Goal: Transaction & Acquisition: Purchase product/service

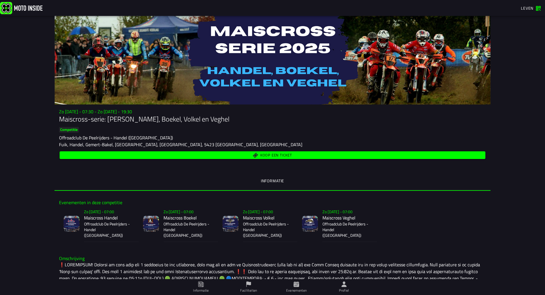
click at [342, 282] on icon at bounding box center [344, 284] width 6 height 6
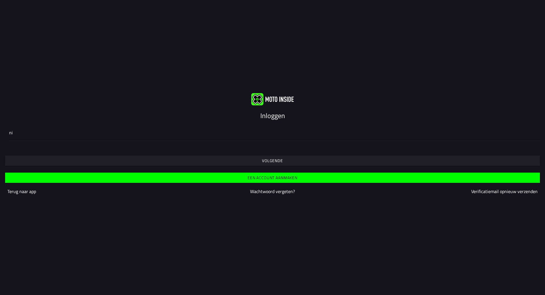
type input "n"
type input "[EMAIL_ADDRESS][DOMAIN_NAME]"
click at [297, 163] on button "Volgende" at bounding box center [272, 161] width 535 height 10
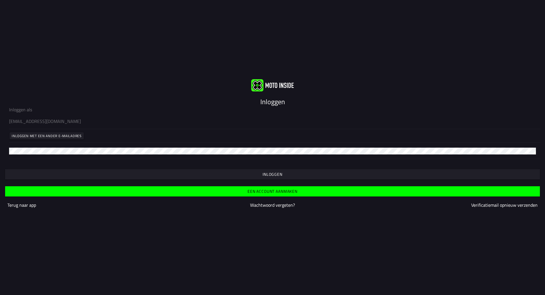
click at [298, 171] on button "Inloggen" at bounding box center [272, 174] width 535 height 10
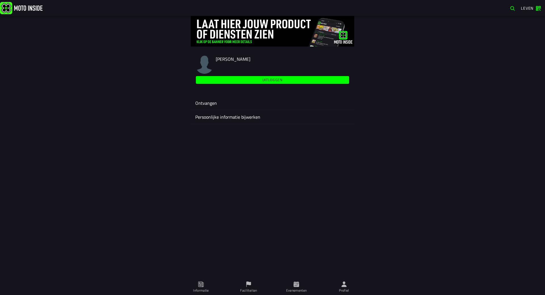
click at [298, 287] on span "Evenementen" at bounding box center [296, 287] width 41 height 16
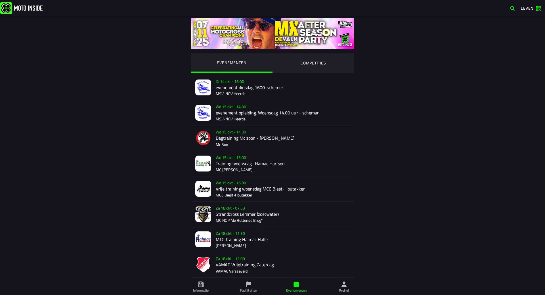
click at [320, 66] on ion-segment-button "COMPETITIES" at bounding box center [313, 62] width 82 height 19
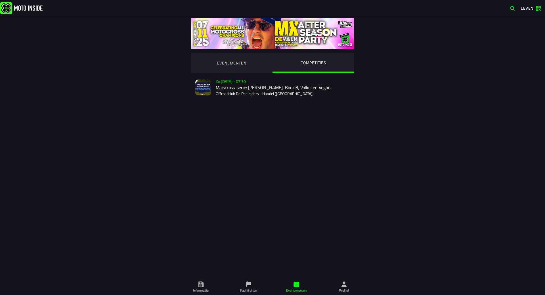
click at [309, 86] on div "Verkoop nog niet gestart Zo [DATE] - 07:30 Maiscross-serie: [PERSON_NAME], Boek…" at bounding box center [283, 87] width 134 height 25
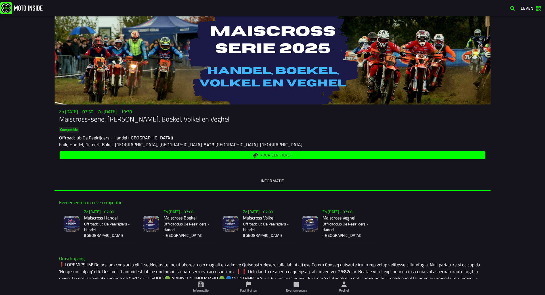
click at [246, 151] on div "Koop een ticket" at bounding box center [272, 155] width 427 height 10
click at [247, 156] on span "Koop een ticket" at bounding box center [272, 154] width 419 height 5
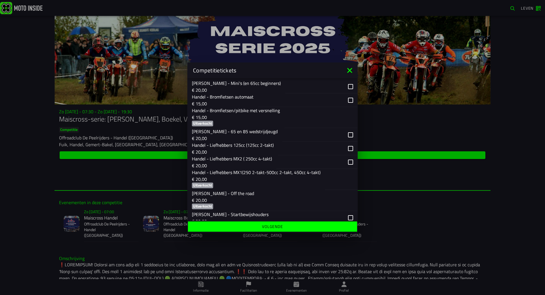
scroll to position [114, 0]
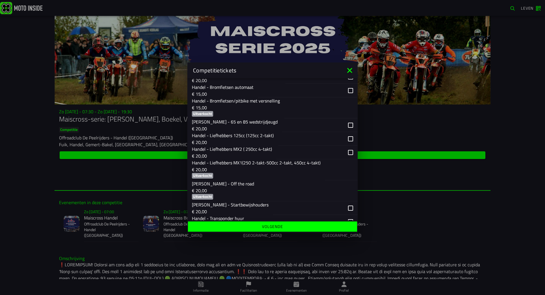
click at [259, 163] on font "Handel - Liefhebbers MX1(250 2-takt-500cc 2-takt, 450cc 4-takt)" at bounding box center [256, 162] width 129 height 7
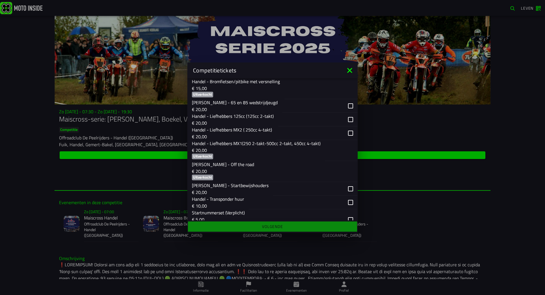
scroll to position [170, 0]
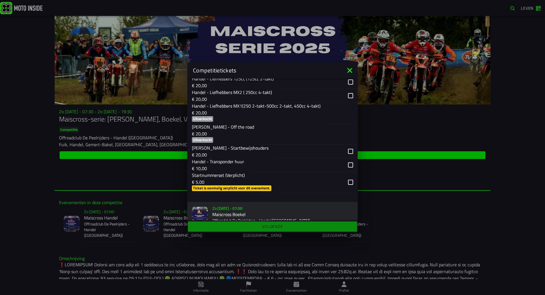
click at [333, 180] on div "button" at bounding box center [310, 182] width 66 height 21
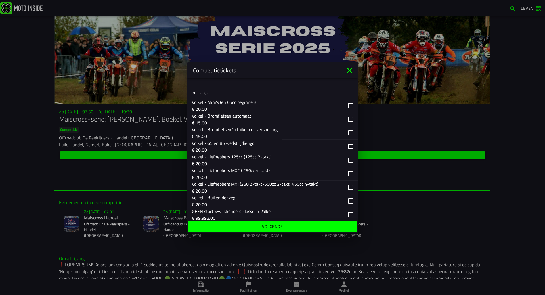
scroll to position [653, 0]
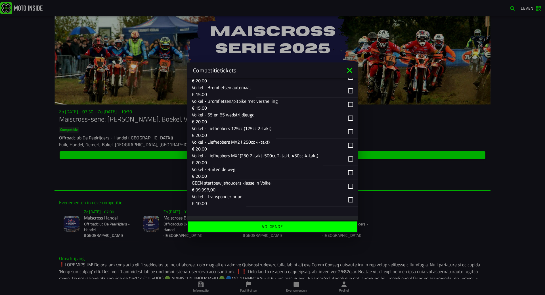
click at [330, 156] on div "button" at bounding box center [333, 158] width 21 height 13
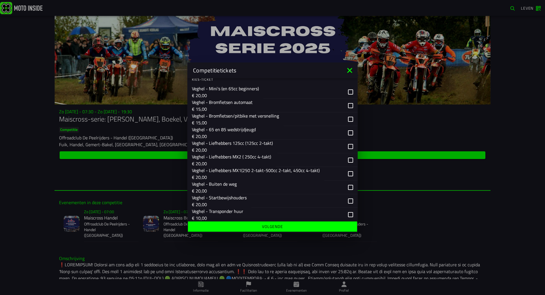
scroll to position [880, 0]
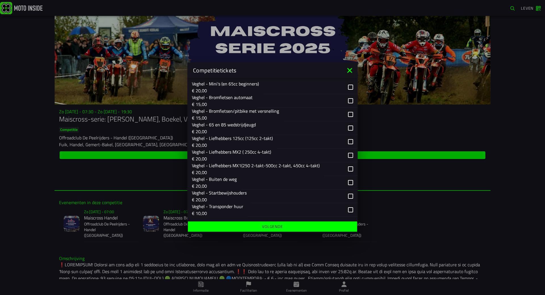
click at [278, 164] on font "Veghel - Liefhebbers MX1(250 2-takt-500cc 2-takt, 450cc 4-takt)" at bounding box center [256, 165] width 128 height 7
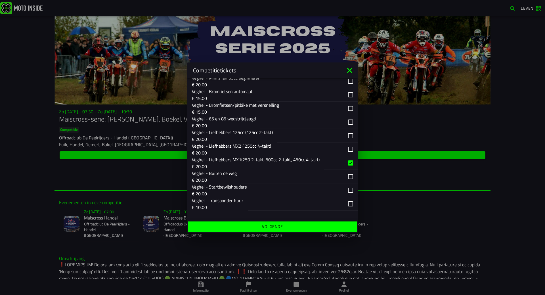
scroll to position [887, 0]
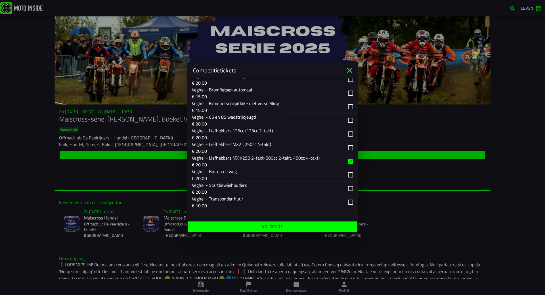
click at [292, 227] on span "Volgende" at bounding box center [272, 226] width 160 height 4
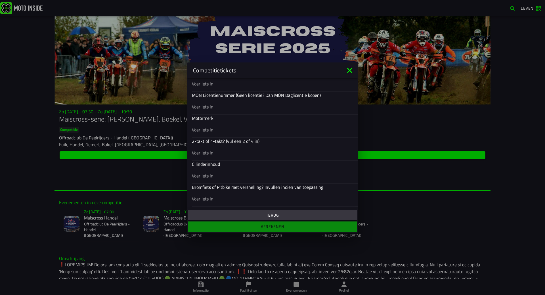
scroll to position [224, 0]
click at [266, 133] on input "text" at bounding box center [272, 129] width 161 height 7
click at [258, 114] on input "text" at bounding box center [272, 113] width 161 height 7
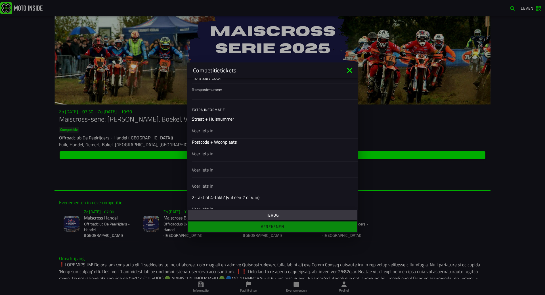
scroll to position [154, 0]
click at [223, 131] on div at bounding box center [272, 131] width 161 height 16
click at [223, 131] on input "text" at bounding box center [272, 130] width 161 height 7
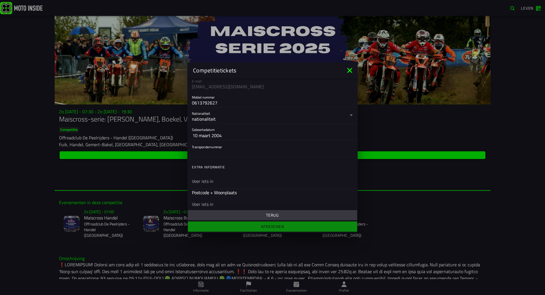
scroll to position [125, 0]
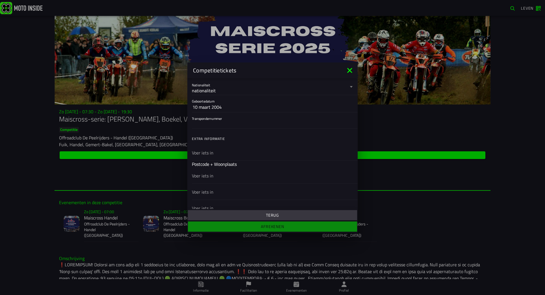
click at [226, 126] on input "Transpondernummer" at bounding box center [272, 123] width 161 height 7
type input "15930238"
click at [228, 149] on ion-list "Extra informatie Straat + Huisnummer Postcode + Woonplaats MON Licentienummer (…" at bounding box center [272, 177] width 170 height 150
click at [214, 120] on div at bounding box center [272, 124] width 161 height 16
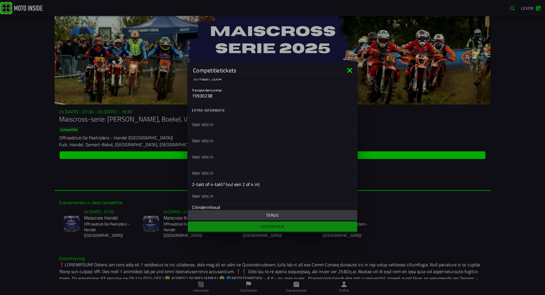
click at [214, 121] on input "text" at bounding box center [272, 124] width 161 height 7
click at [213, 124] on input "text" at bounding box center [272, 124] width 161 height 7
click at [349, 70] on icon at bounding box center [349, 70] width 5 height 5
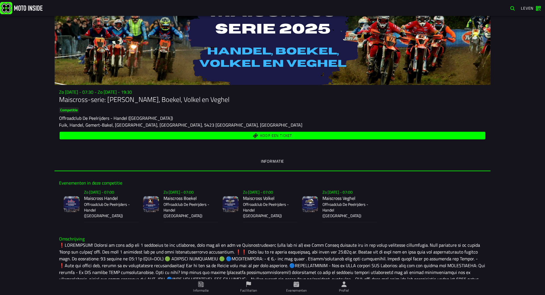
scroll to position [28, 0]
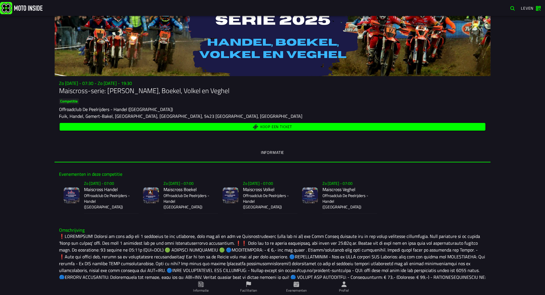
click at [278, 127] on font "Koop een ticket" at bounding box center [276, 127] width 32 height 6
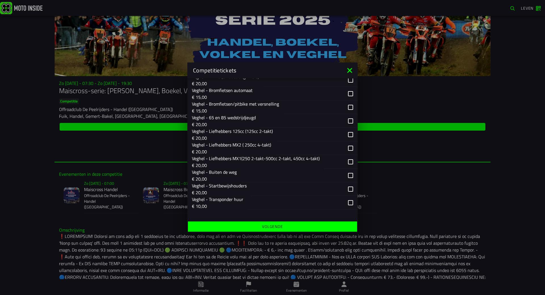
scroll to position [910, 0]
click at [350, 72] on icon at bounding box center [349, 70] width 9 height 9
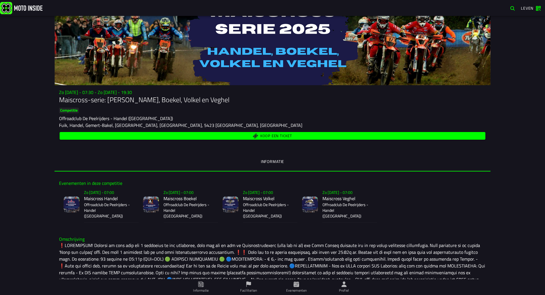
scroll to position [0, 0]
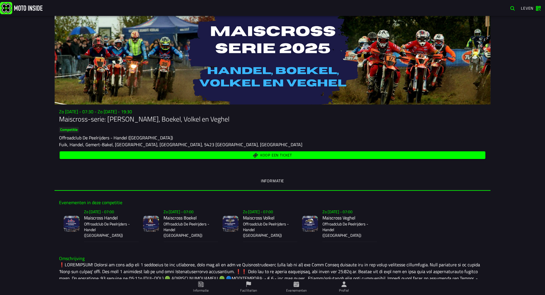
click at [288, 154] on font "Koop een ticket" at bounding box center [276, 155] width 32 height 6
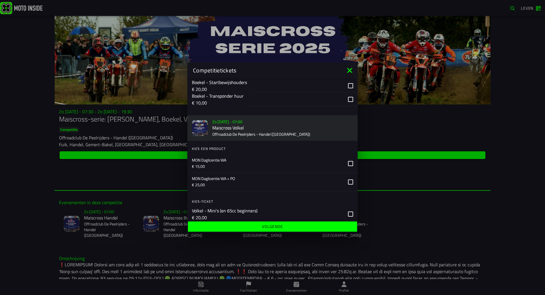
scroll to position [539, 0]
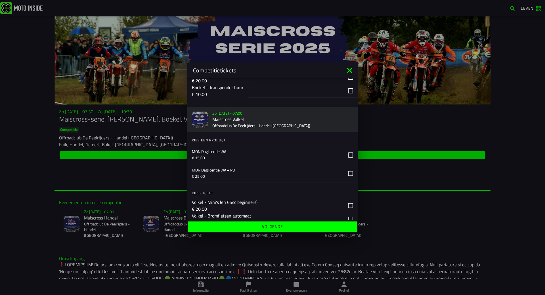
click at [350, 70] on icon at bounding box center [349, 70] width 5 height 5
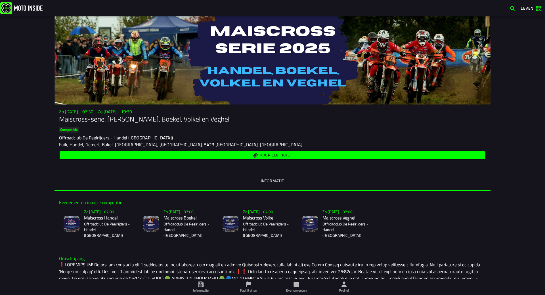
click at [537, 8] on span "Leven" at bounding box center [531, 8] width 20 height 5
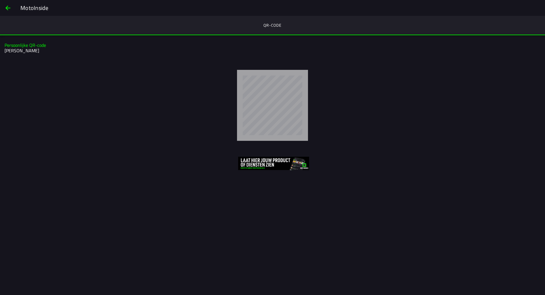
drag, startPoint x: 224, startPoint y: 72, endPoint x: 219, endPoint y: 74, distance: 4.5
click at [221, 74] on div at bounding box center [272, 105] width 545 height 80
click at [2, 10] on button "rug" at bounding box center [8, 8] width 14 height 14
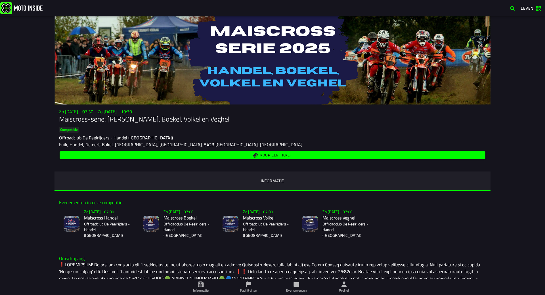
click at [346, 286] on icon at bounding box center [343, 283] width 5 height 5
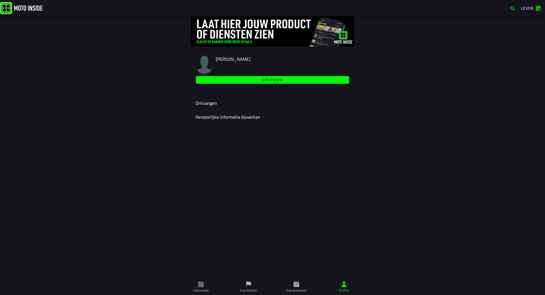
click at [302, 286] on span "Evenementen" at bounding box center [296, 287] width 41 height 16
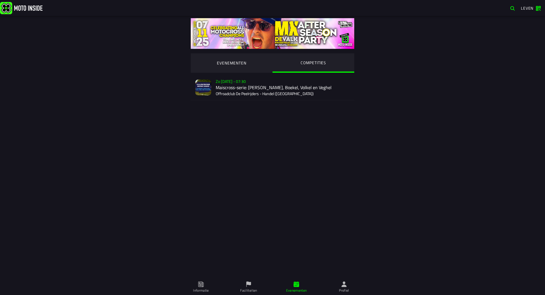
click at [269, 96] on div "Verkoop nog niet gestart Zo [DATE] - 07:30 Maiscross-serie: [PERSON_NAME], Boek…" at bounding box center [283, 87] width 134 height 25
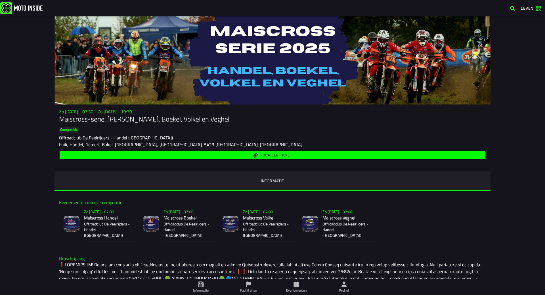
click at [534, 6] on ion-text "Leven" at bounding box center [528, 8] width 15 height 4
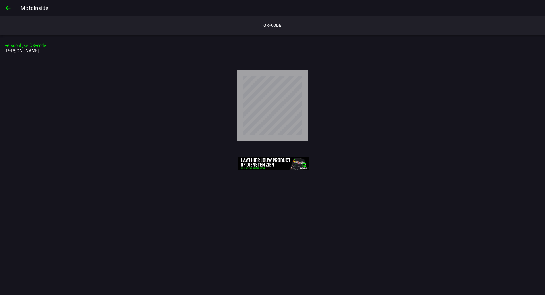
drag, startPoint x: 54, startPoint y: 75, endPoint x: 18, endPoint y: 26, distance: 60.9
click at [49, 69] on div at bounding box center [272, 105] width 545 height 80
click at [6, 7] on span "rug" at bounding box center [8, 8] width 7 height 14
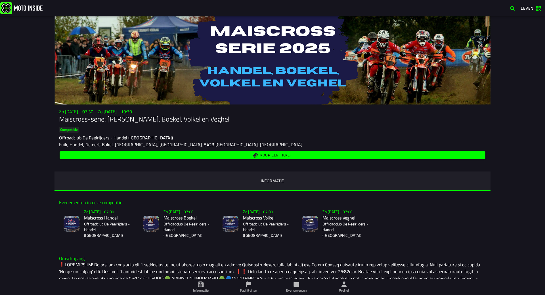
click at [511, 9] on span "button" at bounding box center [512, 8] width 5 height 5
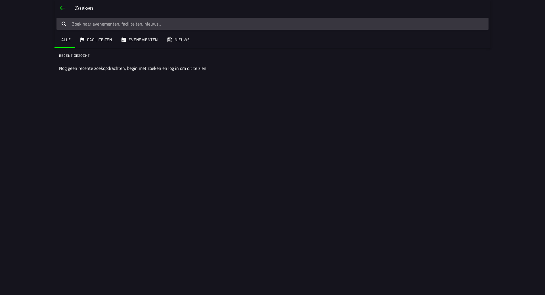
click at [63, 6] on span "rug" at bounding box center [62, 8] width 7 height 14
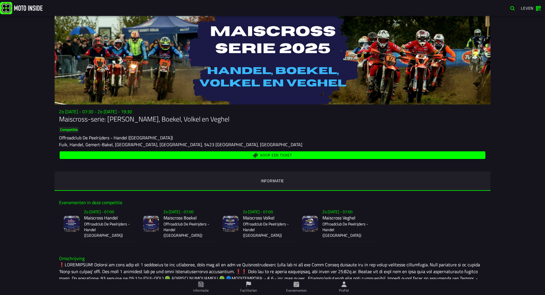
click at [351, 286] on span "Profiel" at bounding box center [344, 287] width 41 height 16
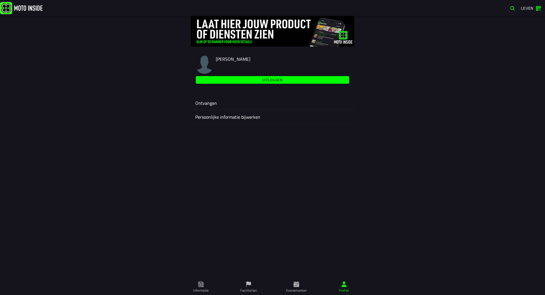
click at [220, 104] on ion-label "Ontvangen" at bounding box center [272, 103] width 154 height 7
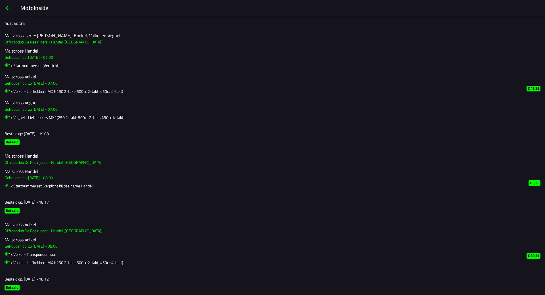
click at [8, 8] on span "rug" at bounding box center [8, 8] width 7 height 14
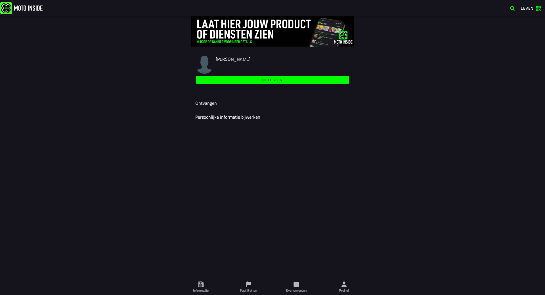
drag, startPoint x: 299, startPoint y: 285, endPoint x: 297, endPoint y: 281, distance: 5.2
click at [298, 285] on icon at bounding box center [296, 284] width 6 height 6
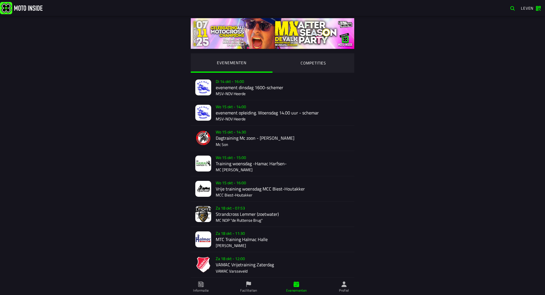
click at [329, 61] on ion-segment-button "COMPETITIES" at bounding box center [313, 62] width 82 height 19
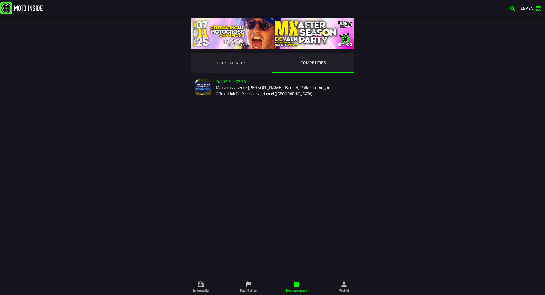
click at [258, 65] on ion-segment-button "EVENEMENTEN" at bounding box center [232, 62] width 82 height 19
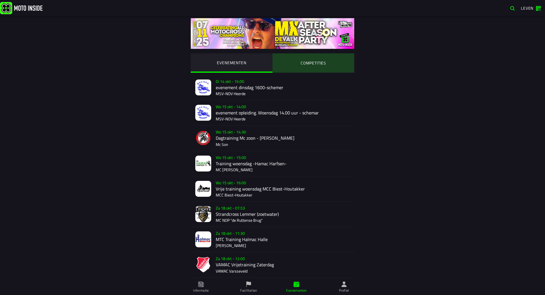
click at [299, 64] on ion-segment-button "COMPETITIES" at bounding box center [313, 62] width 82 height 19
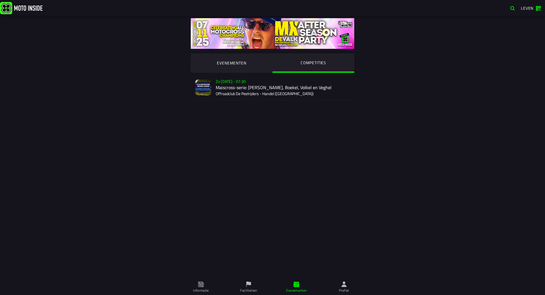
click at [277, 85] on div "Zo [DATE] - 07:30 Maiscross-serie: [PERSON_NAME], Boekel, Volkel en Veghel Offr…" at bounding box center [283, 87] width 134 height 25
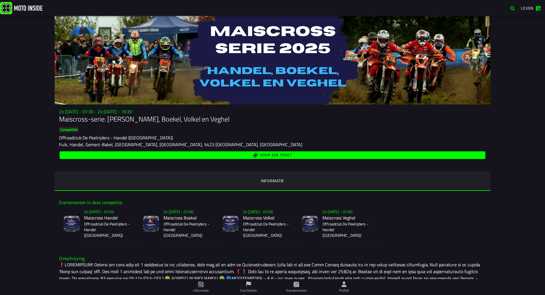
click at [228, 157] on span "Koop een ticket" at bounding box center [272, 154] width 419 height 5
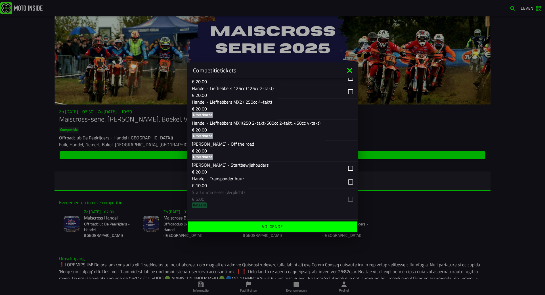
scroll to position [170, 0]
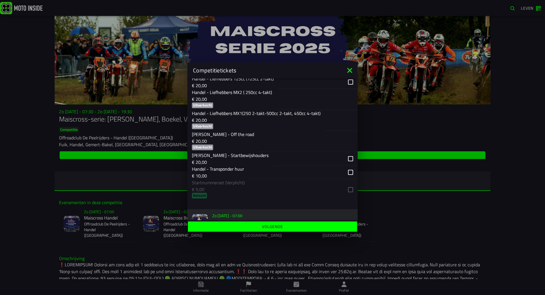
click at [348, 71] on icon at bounding box center [349, 70] width 9 height 9
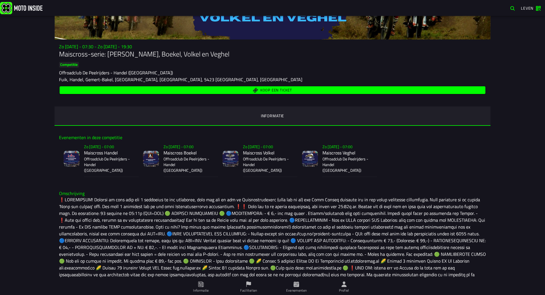
scroll to position [70, 0]
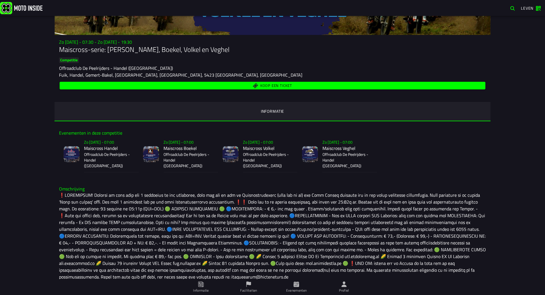
click at [292, 84] on span "Koop een ticket" at bounding box center [272, 85] width 419 height 5
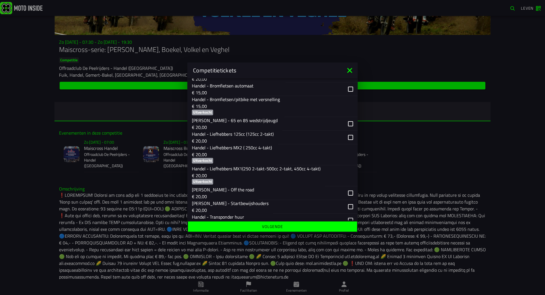
scroll to position [0, 0]
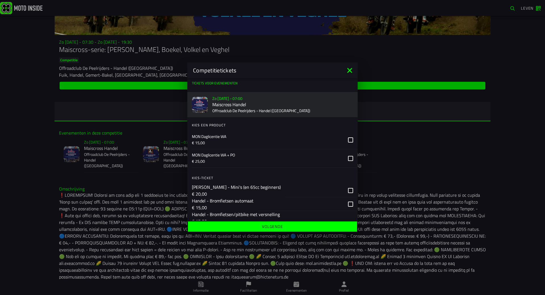
click at [348, 67] on icon at bounding box center [349, 70] width 9 height 9
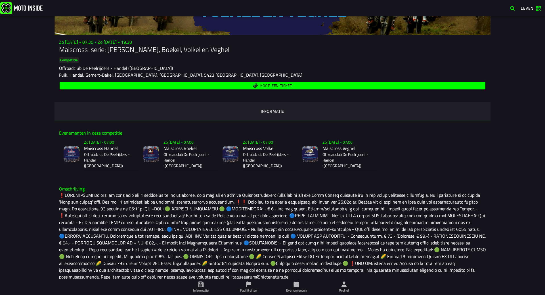
click at [283, 83] on font "Koop een ticket" at bounding box center [276, 86] width 32 height 6
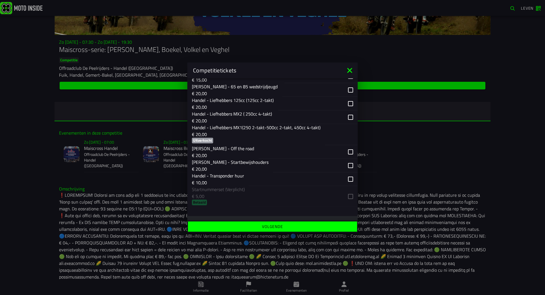
scroll to position [142, 0]
click at [284, 160] on div "button" at bounding box center [308, 164] width 70 height 13
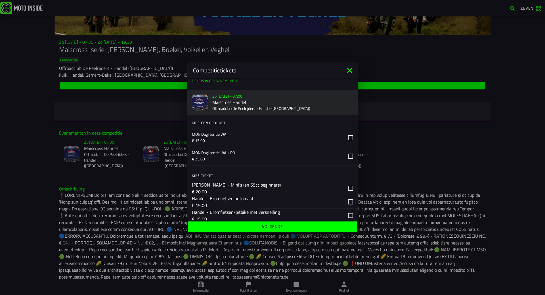
scroll to position [0, 0]
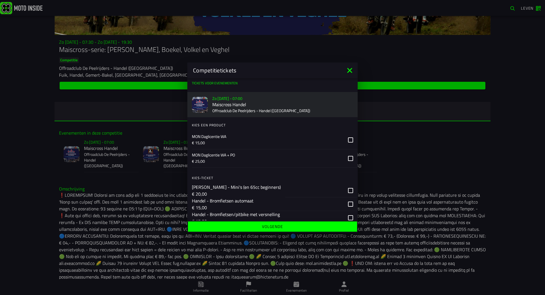
click at [352, 70] on icon at bounding box center [349, 70] width 9 height 9
